Goal: Check status: Check status

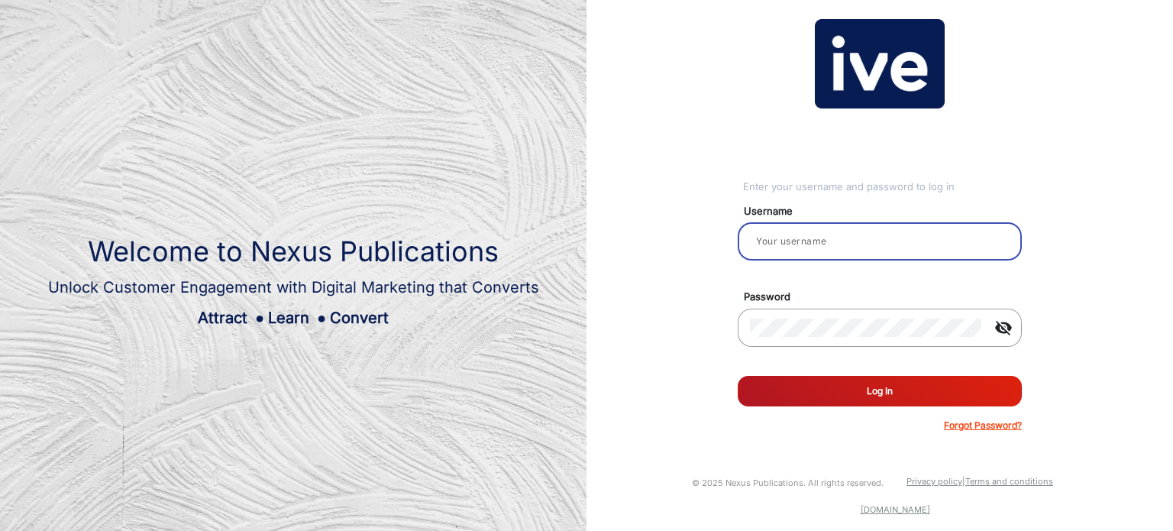
click at [808, 238] on input "email" at bounding box center [880, 241] width 260 height 18
type input "Dubbo"
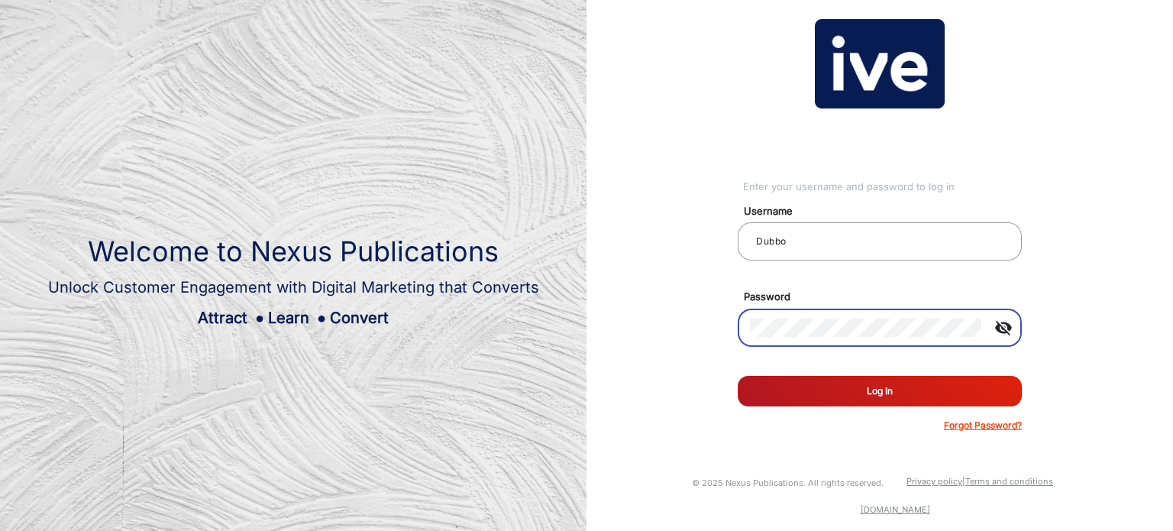
click at [872, 392] on button "Log In" at bounding box center [879, 391] width 284 height 31
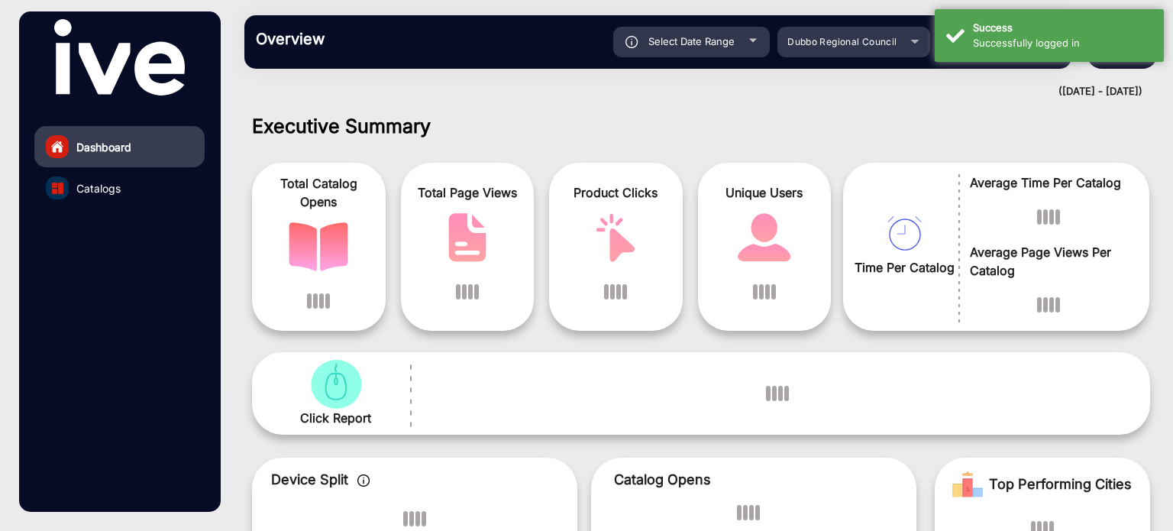
scroll to position [11, 0]
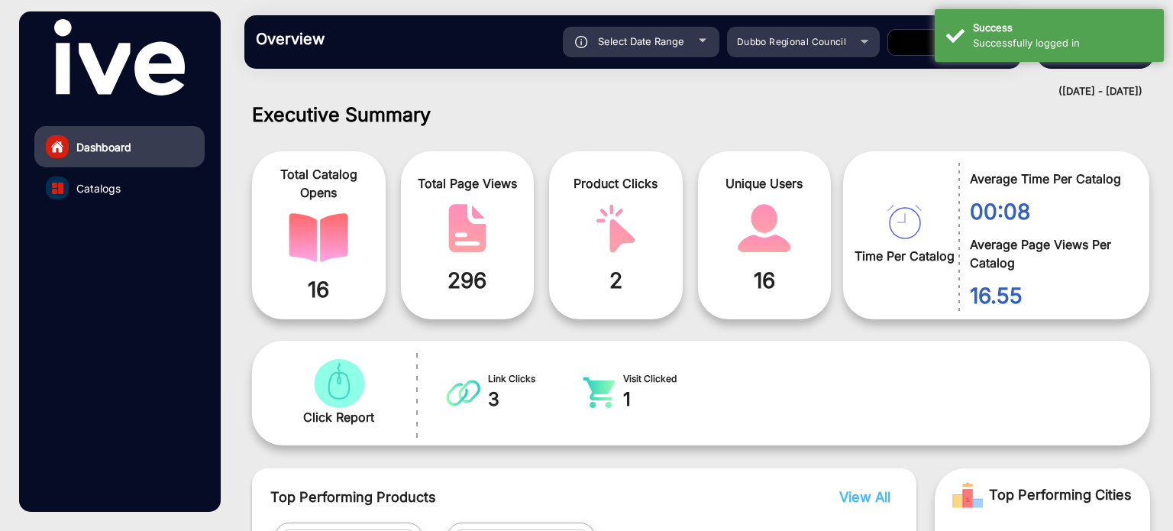
click at [705, 40] on div at bounding box center [702, 41] width 8 height 4
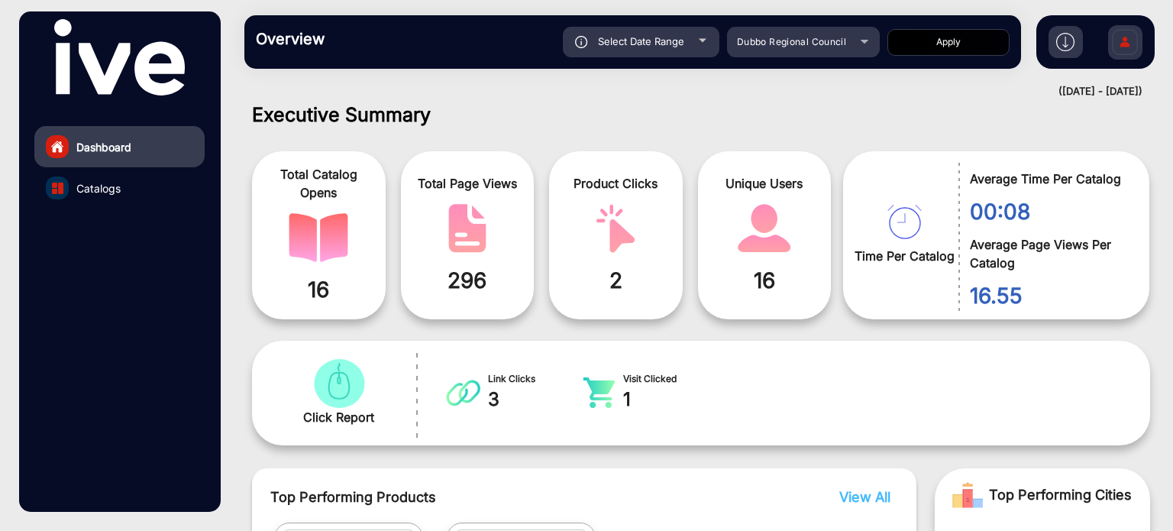
click at [701, 39] on div at bounding box center [702, 41] width 8 height 4
click at [702, 42] on div at bounding box center [702, 41] width 8 height 4
click at [681, 40] on span "Select Date Range" at bounding box center [641, 41] width 86 height 12
type input "[DATE]"
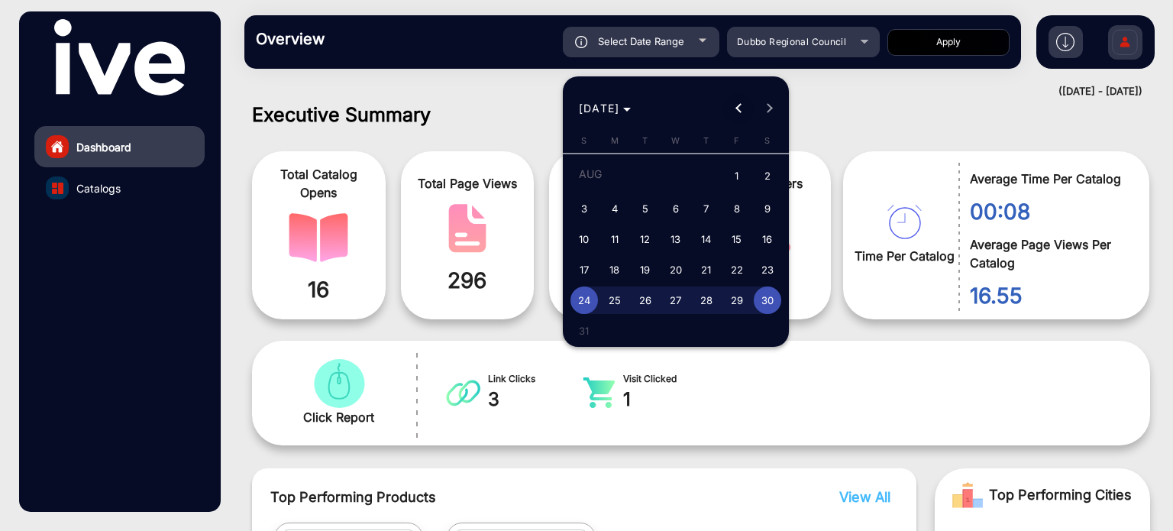
click at [737, 106] on button "Previous month" at bounding box center [738, 108] width 31 height 31
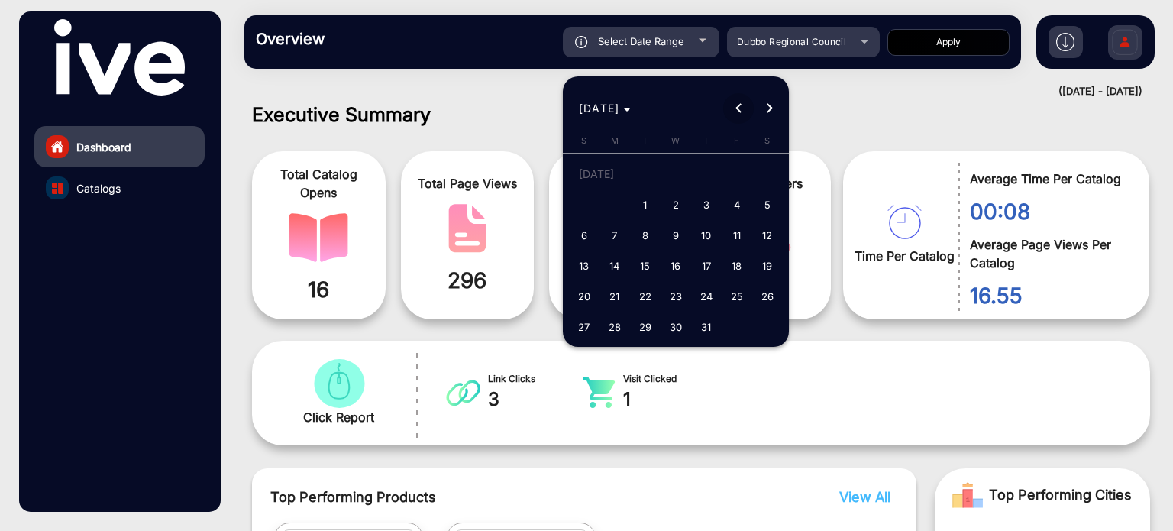
click at [737, 106] on button "Previous month" at bounding box center [738, 108] width 31 height 31
click at [763, 177] on span "1" at bounding box center [766, 176] width 27 height 31
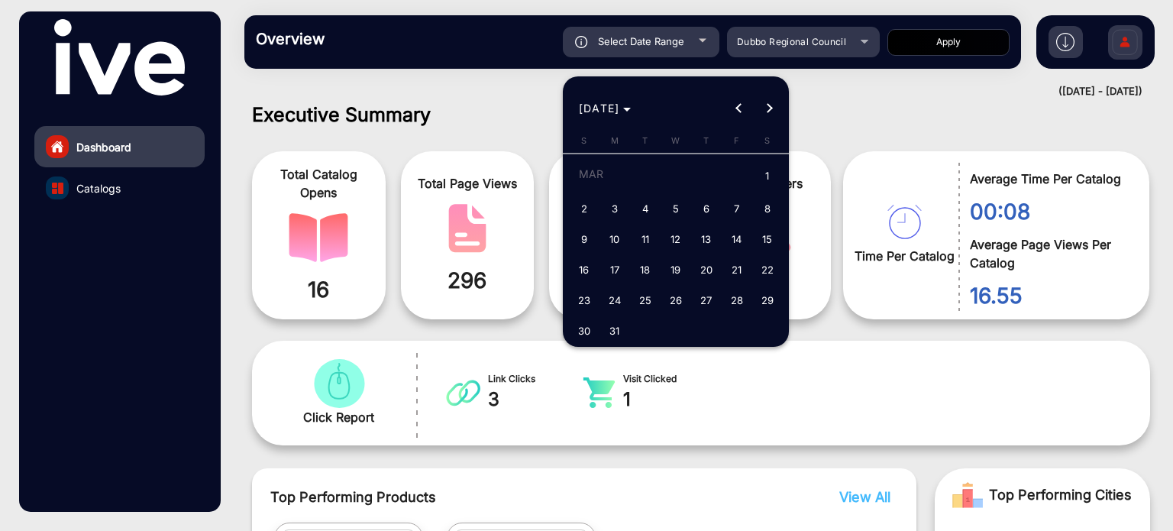
type input "[DATE]"
click at [766, 106] on button "Next month" at bounding box center [768, 108] width 31 height 31
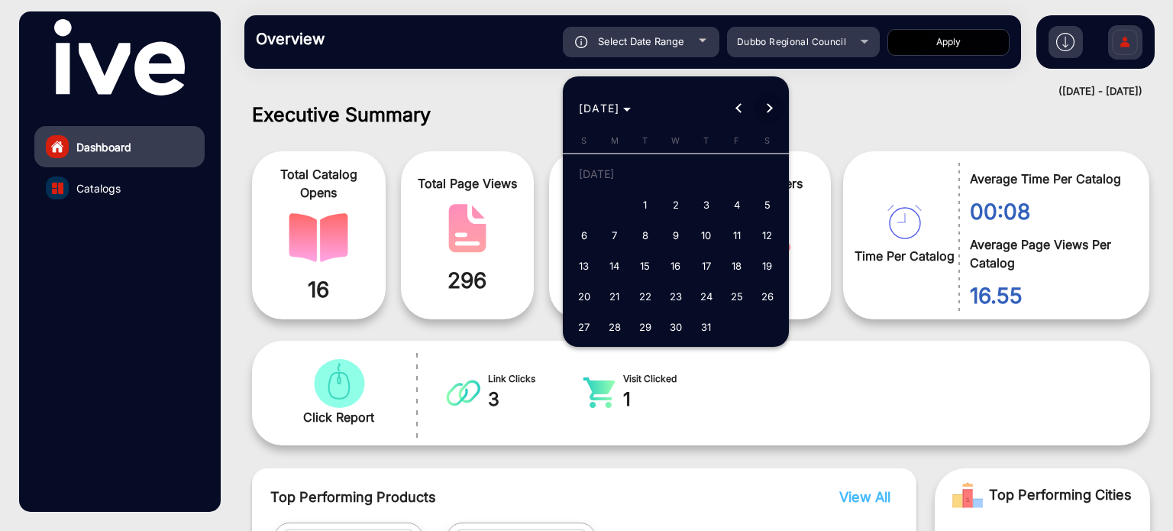
click at [766, 106] on button "Next month" at bounding box center [768, 108] width 31 height 31
click at [766, 106] on div "[DATE] [DATE]" at bounding box center [675, 108] width 218 height 31
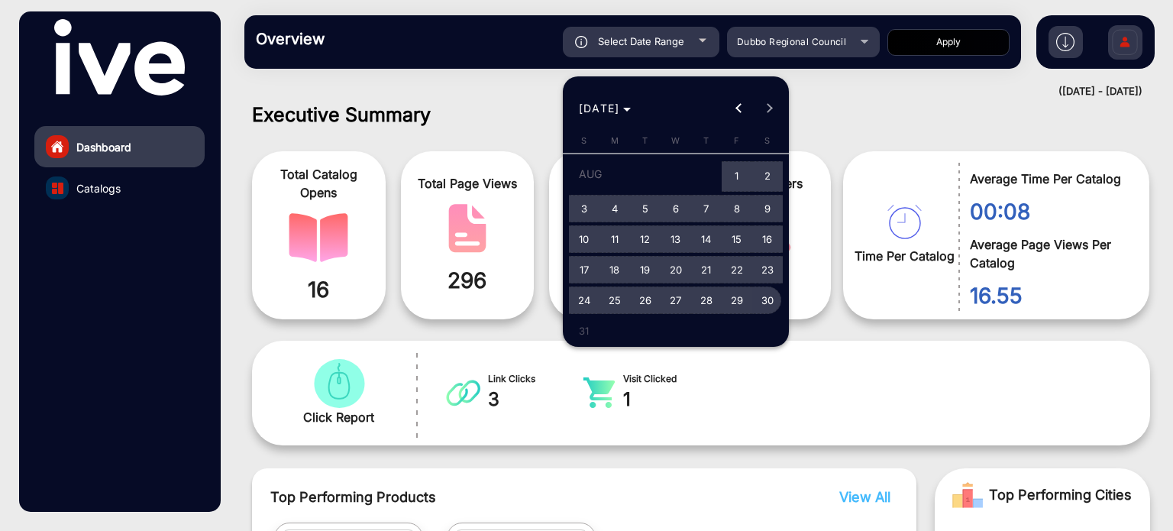
click at [769, 291] on span "30" at bounding box center [766, 299] width 27 height 27
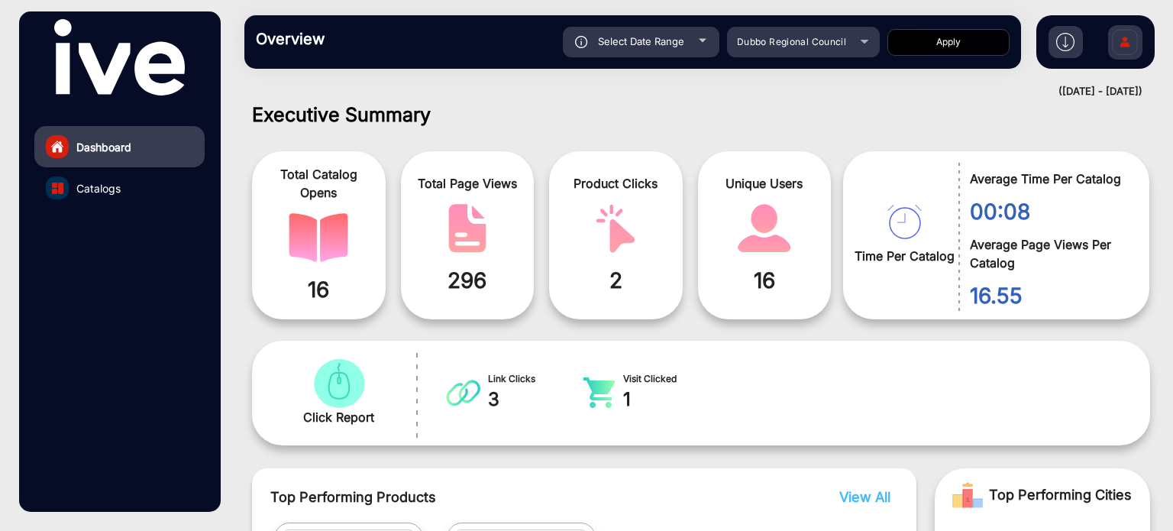
type input "[DATE]"
click at [958, 48] on button "Apply" at bounding box center [948, 42] width 122 height 27
type input "[DATE]"
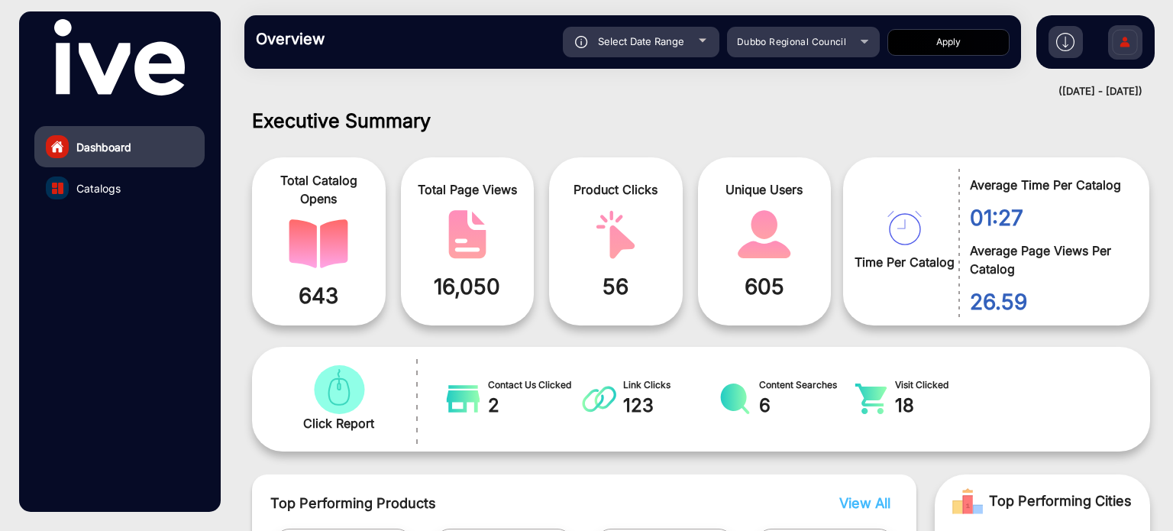
scroll to position [0, 0]
